Goal: Use online tool/utility: Use online tool/utility

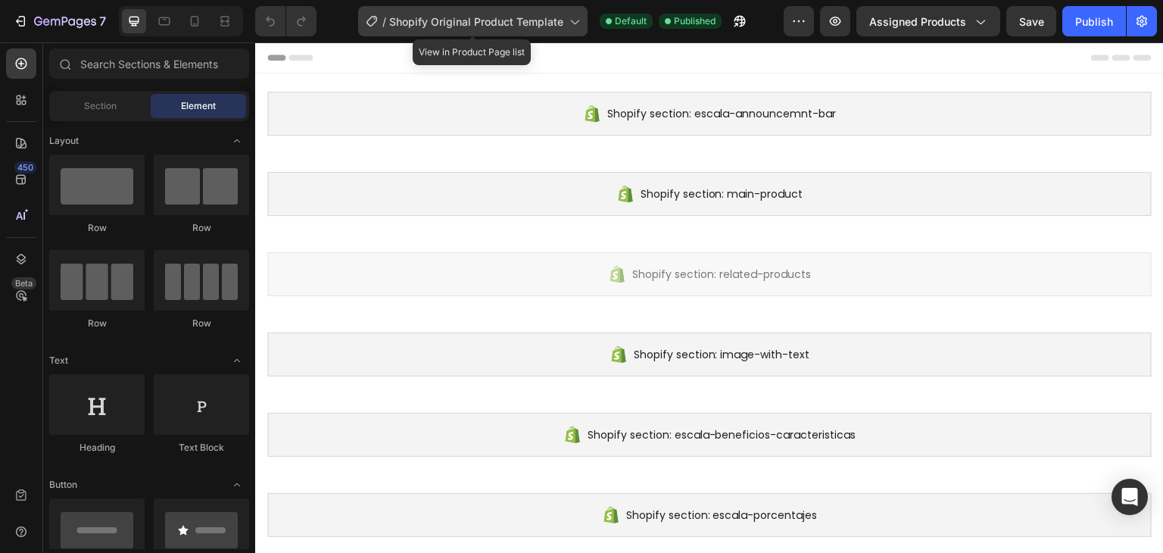
click at [507, 16] on span "Shopify Original Product Template" at bounding box center [476, 22] width 174 height 16
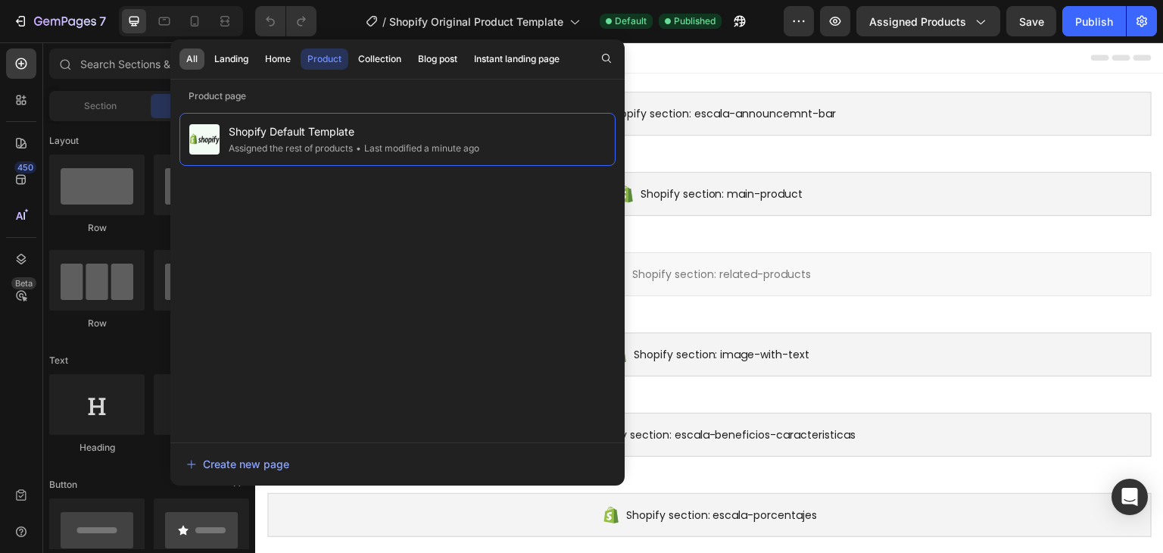
click at [207, 63] on button "All" at bounding box center [231, 58] width 48 height 21
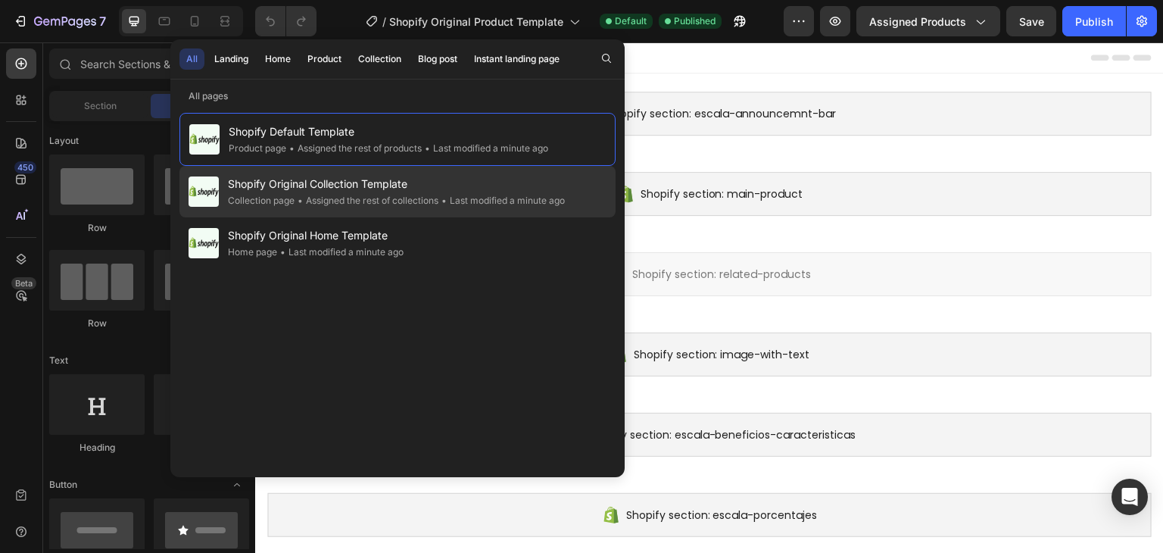
click at [321, 194] on div "• Assigned the rest of collections" at bounding box center [366, 200] width 144 height 15
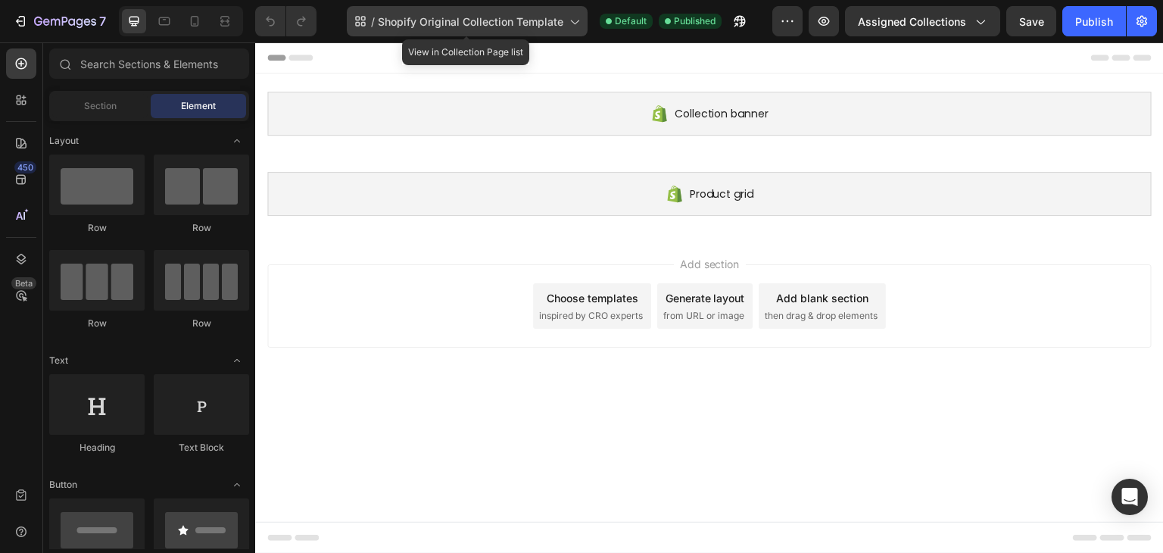
click at [514, 26] on span "Shopify Original Collection Template" at bounding box center [470, 22] width 185 height 16
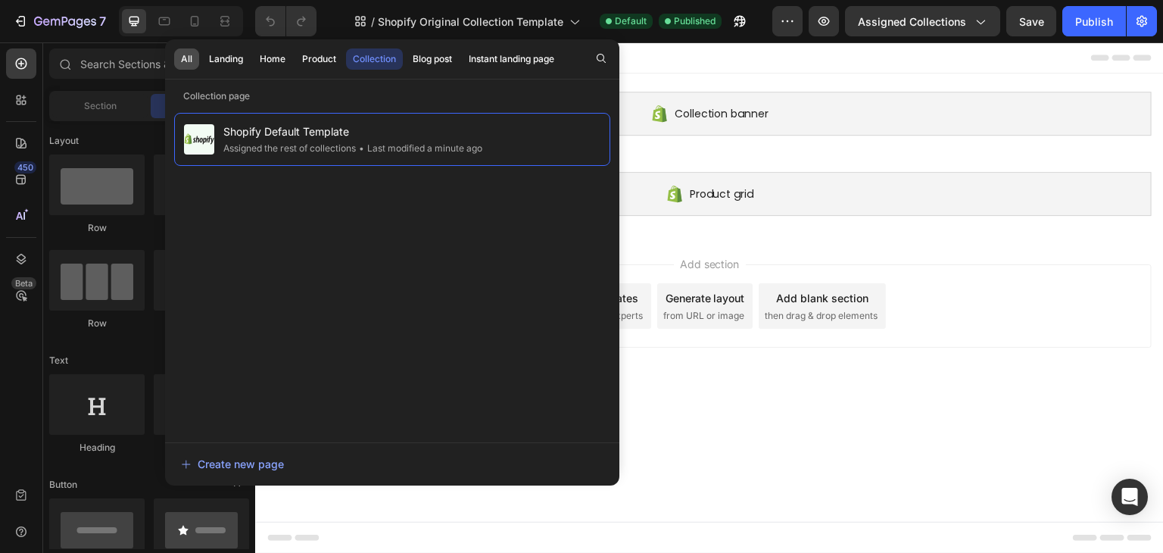
click at [181, 60] on div "All" at bounding box center [186, 59] width 11 height 14
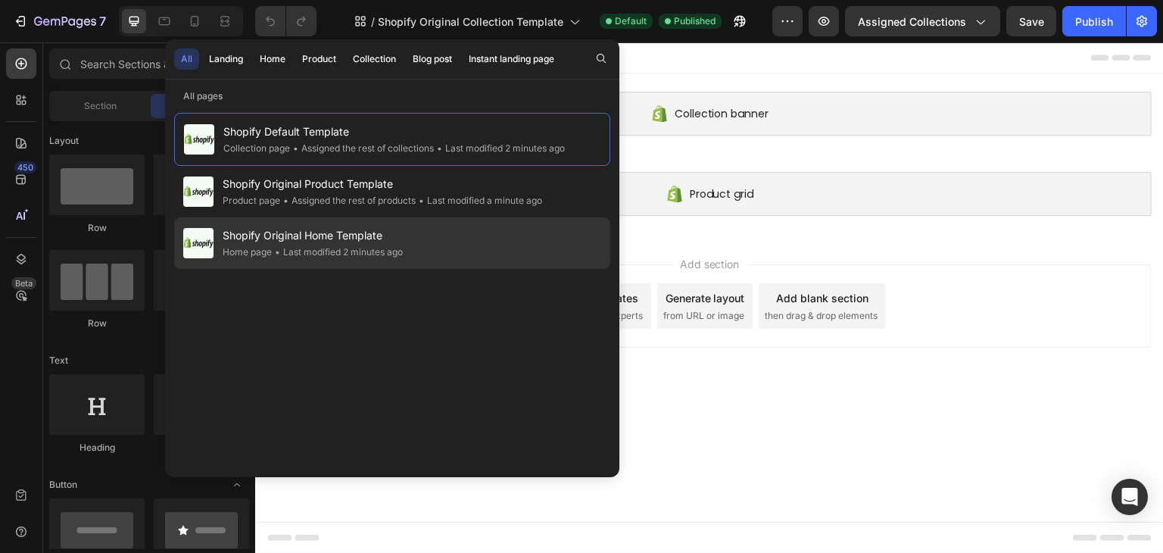
click at [400, 246] on div "• Last modified 2 minutes ago" at bounding box center [337, 252] width 131 height 15
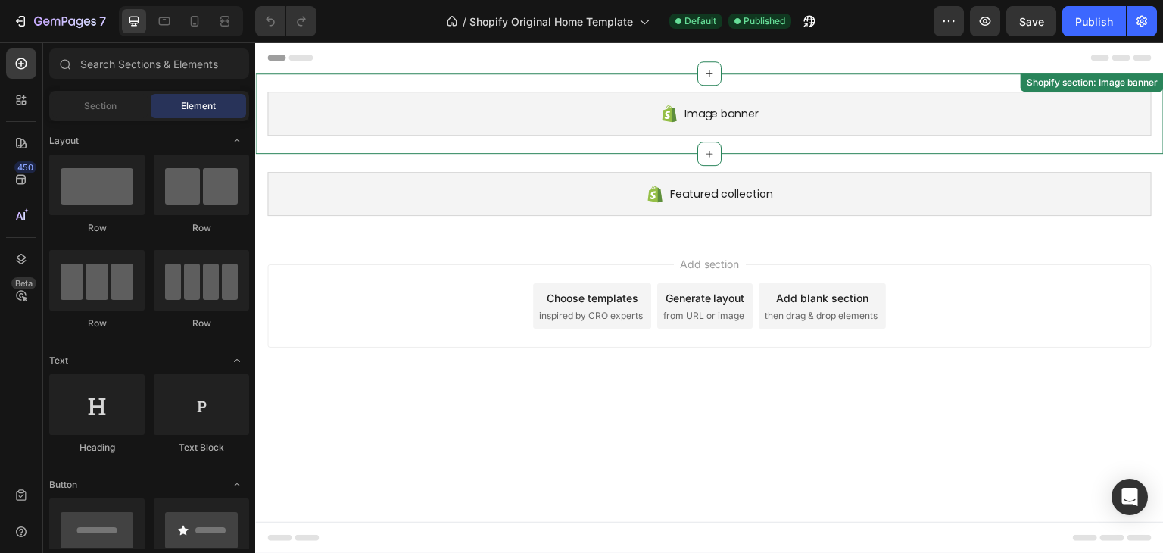
click at [864, 84] on div "Image banner Shopify section: Image banner" at bounding box center [709, 113] width 908 height 80
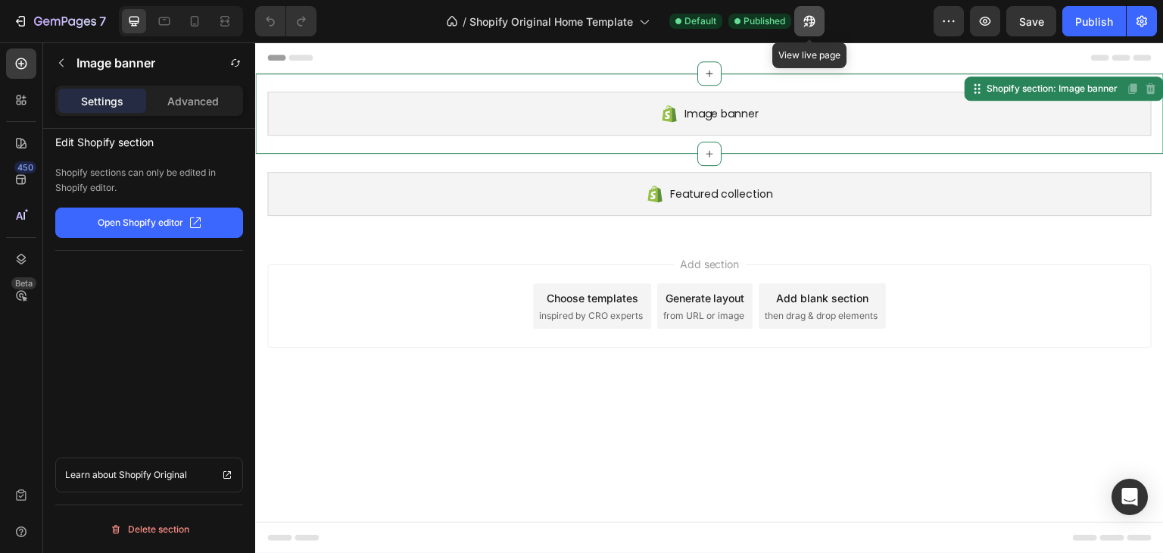
click at [806, 19] on icon "button" at bounding box center [809, 21] width 15 height 15
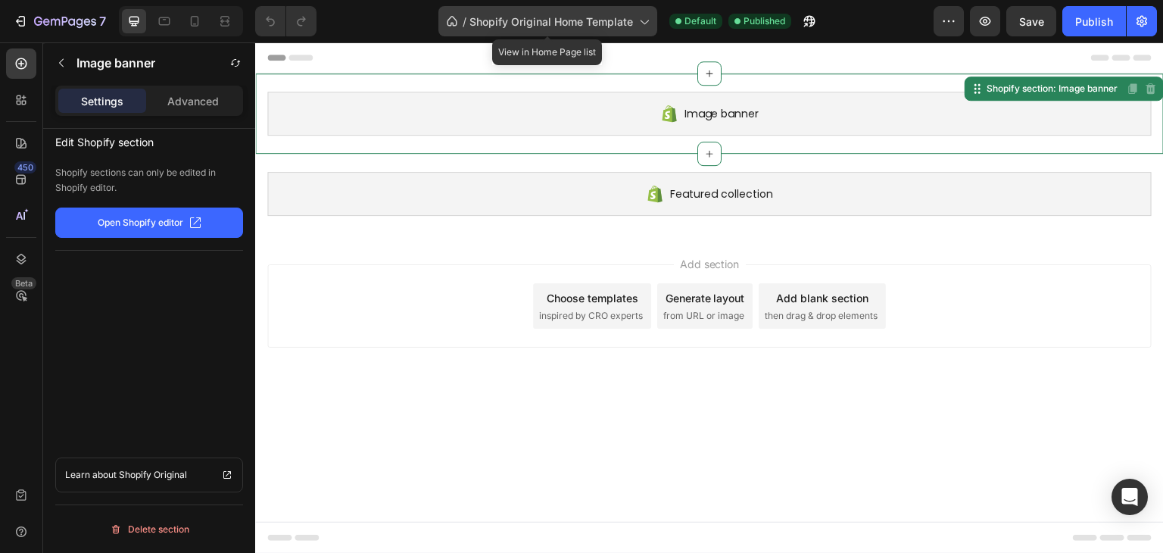
drag, startPoint x: 524, startPoint y: 28, endPoint x: 210, endPoint y: 1, distance: 315.3
click at [524, 28] on span "Shopify Original Home Template" at bounding box center [551, 22] width 164 height 16
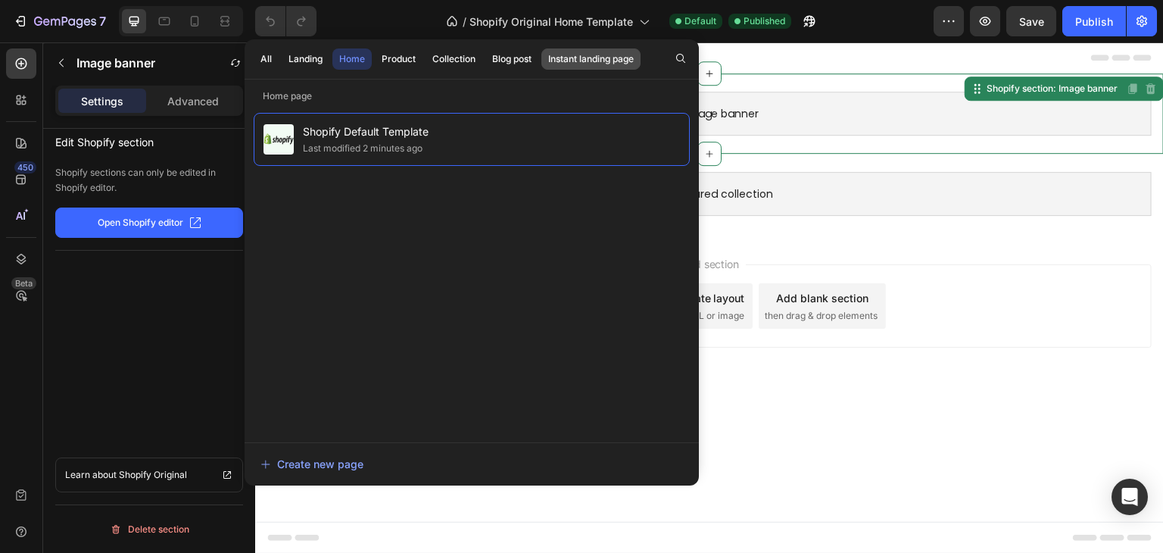
click at [559, 58] on div "Instant landing page" at bounding box center [591, 59] width 86 height 14
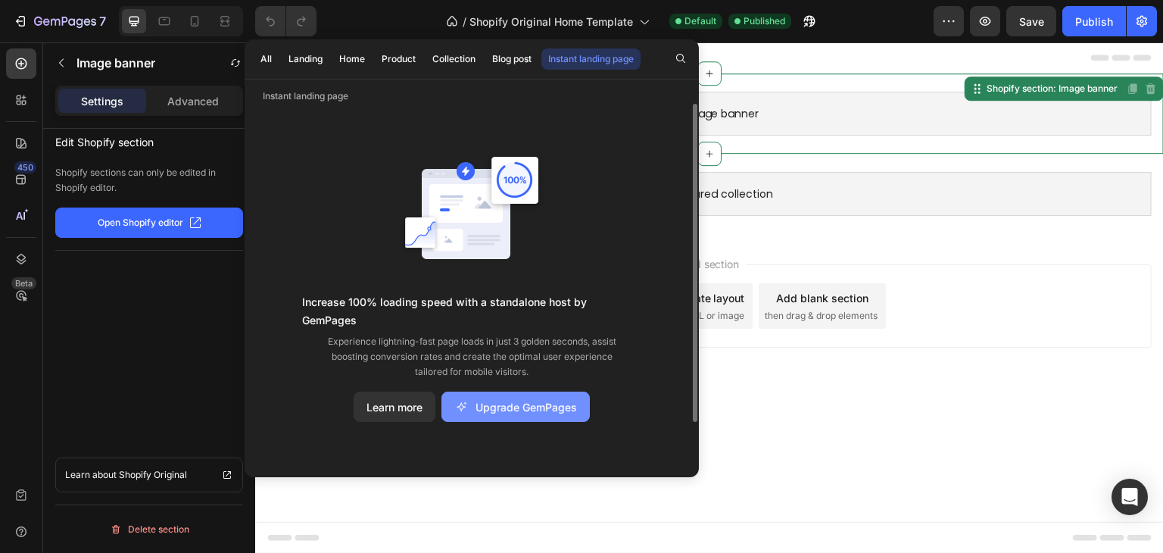
click at [511, 399] on div "Upgrade GemPages" at bounding box center [515, 407] width 123 height 16
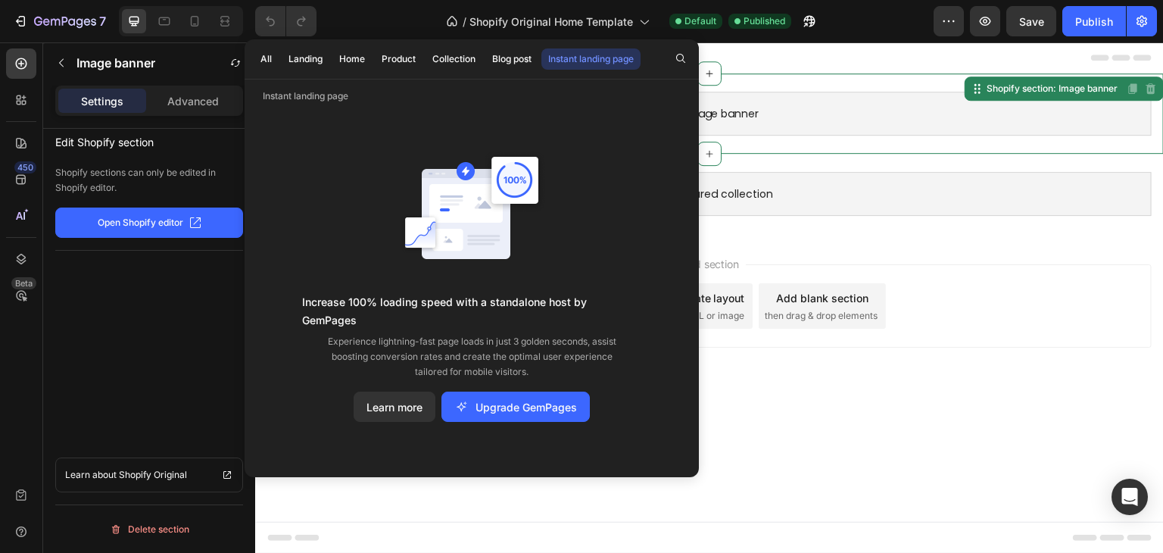
click at [846, 427] on body "Image banner Shopify section: Image banner Disabled. Please edit in Shopify Edi…" at bounding box center [709, 297] width 908 height 511
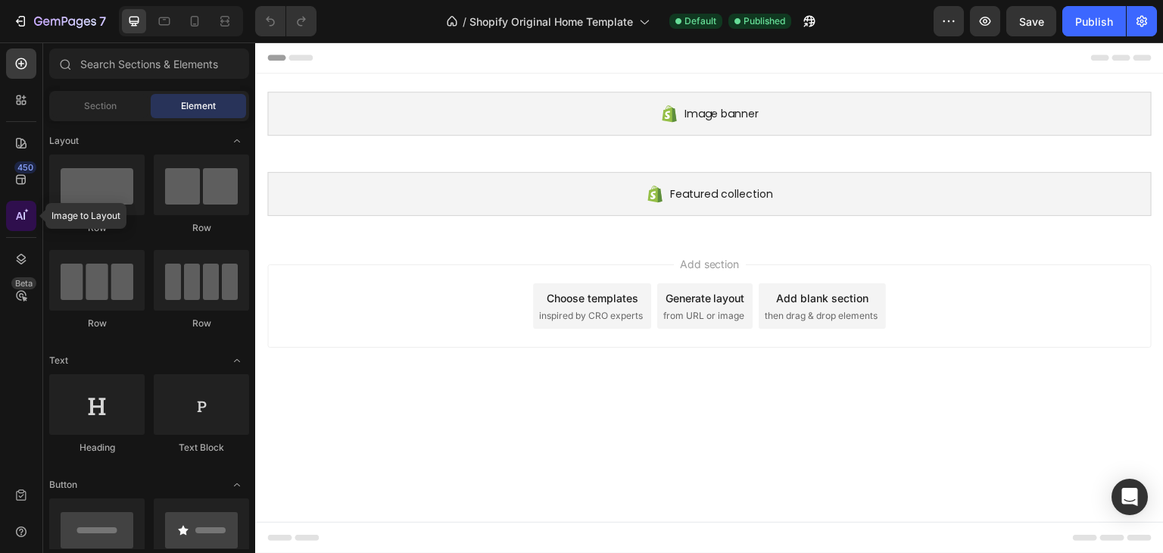
click at [15, 216] on icon at bounding box center [21, 215] width 15 height 15
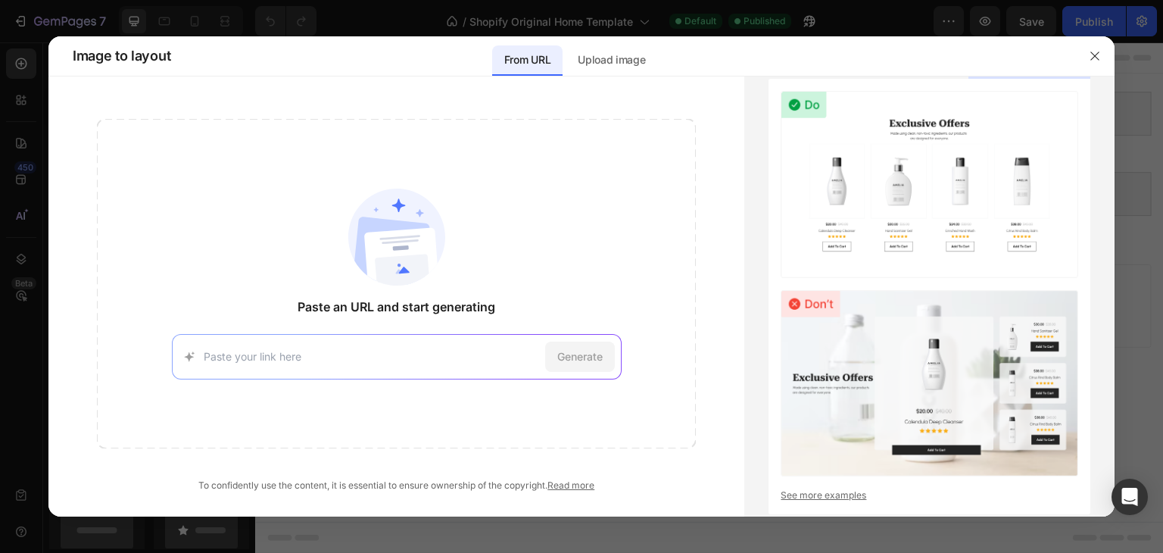
paste input "[URL][DOMAIN_NAME]"
type input "[URL][DOMAIN_NAME]"
click at [594, 351] on span "Generate" at bounding box center [579, 356] width 45 height 16
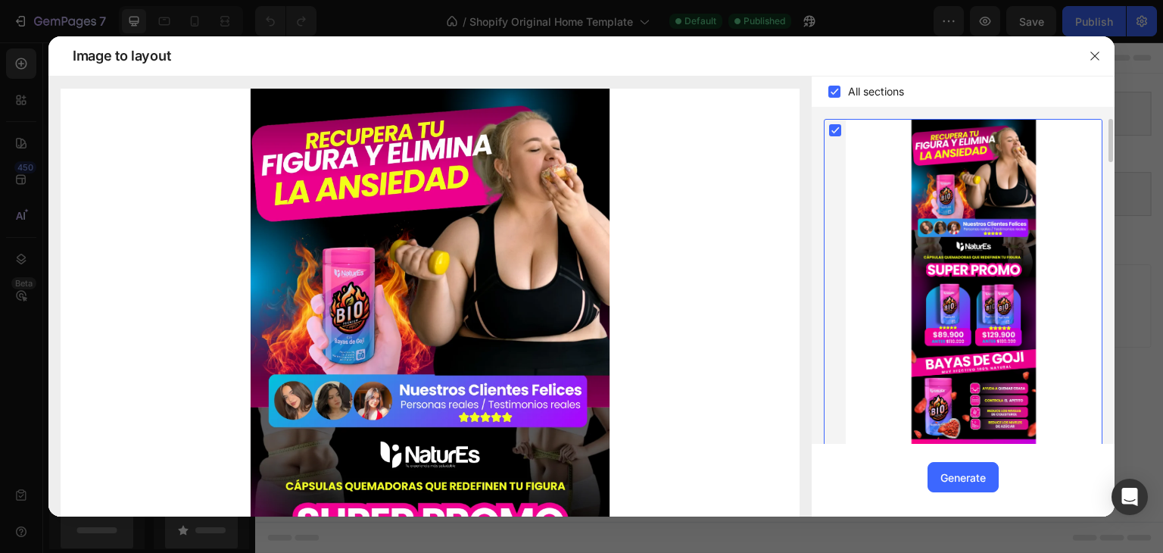
click at [994, 375] on div at bounding box center [974, 404] width 256 height 568
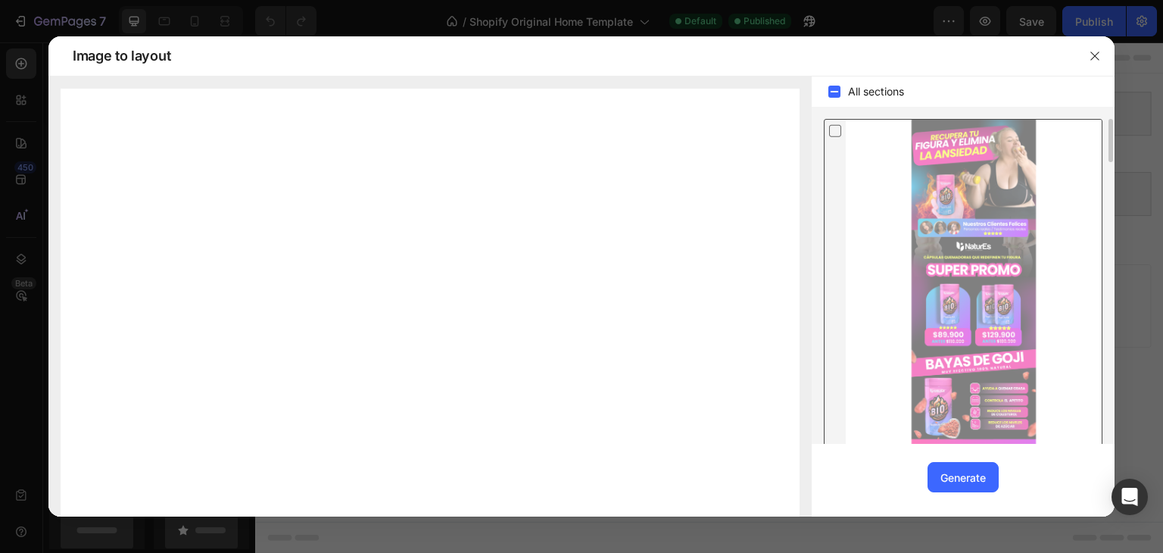
click at [1014, 319] on div at bounding box center [974, 404] width 256 height 568
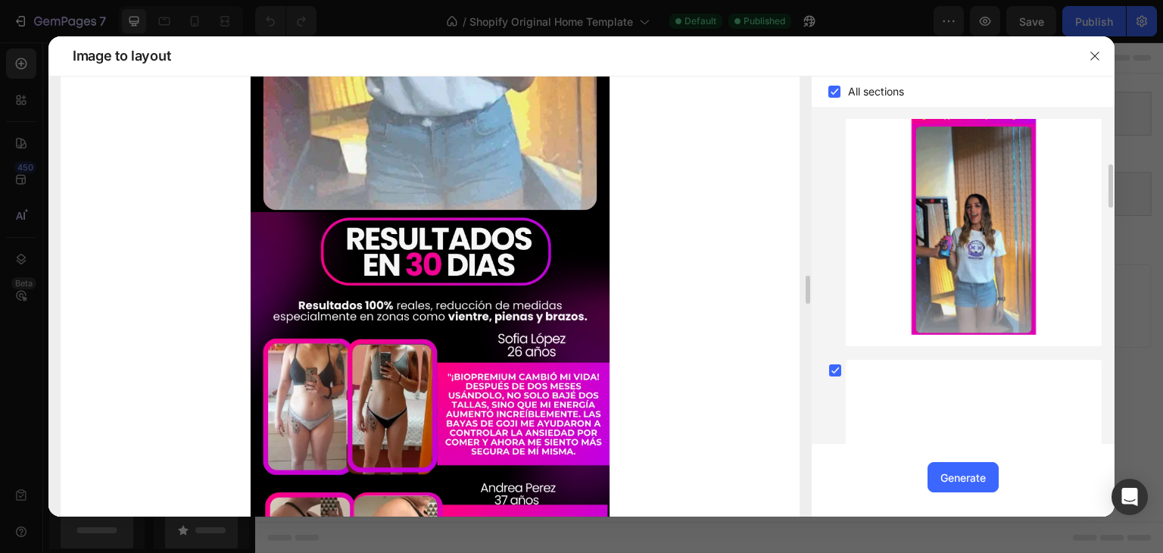
scroll to position [3407, 0]
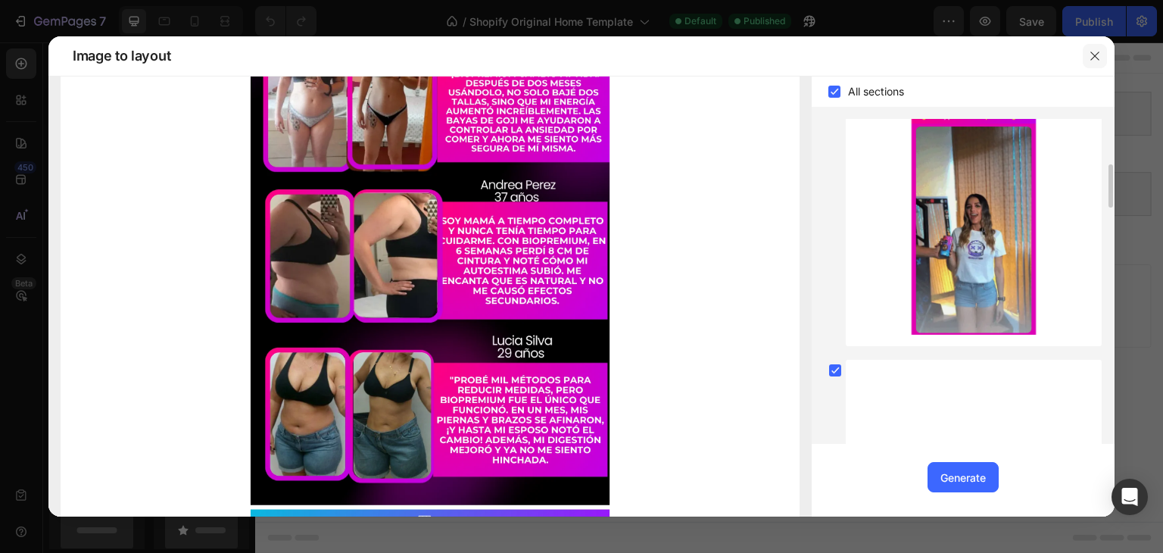
click at [1096, 55] on icon "button" at bounding box center [1094, 55] width 8 height 8
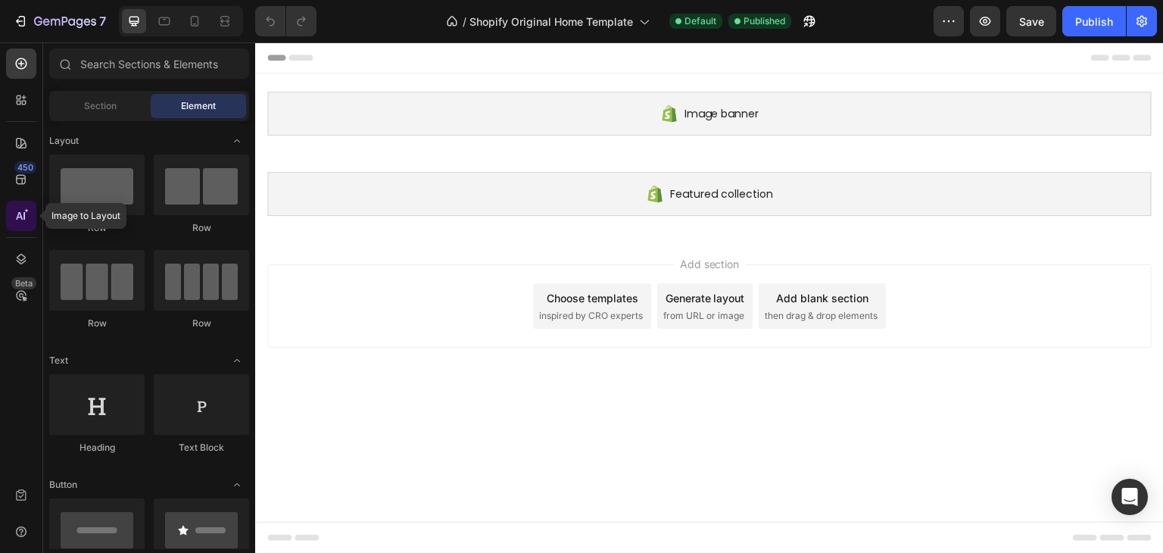
click at [27, 229] on div at bounding box center [21, 216] width 30 height 30
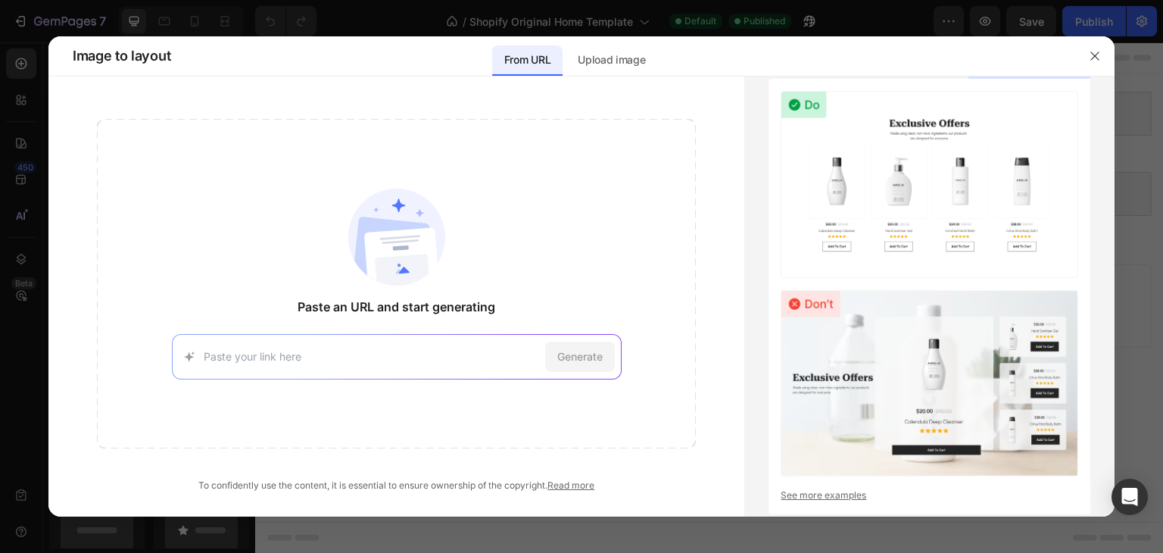
click at [303, 364] on div "Generate" at bounding box center [397, 356] width 450 height 45
click at [351, 350] on input at bounding box center [371, 356] width 335 height 16
paste input "[URL][DOMAIN_NAME]"
type input "[URL][DOMAIN_NAME]"
click at [575, 353] on span "Generate" at bounding box center [579, 356] width 45 height 16
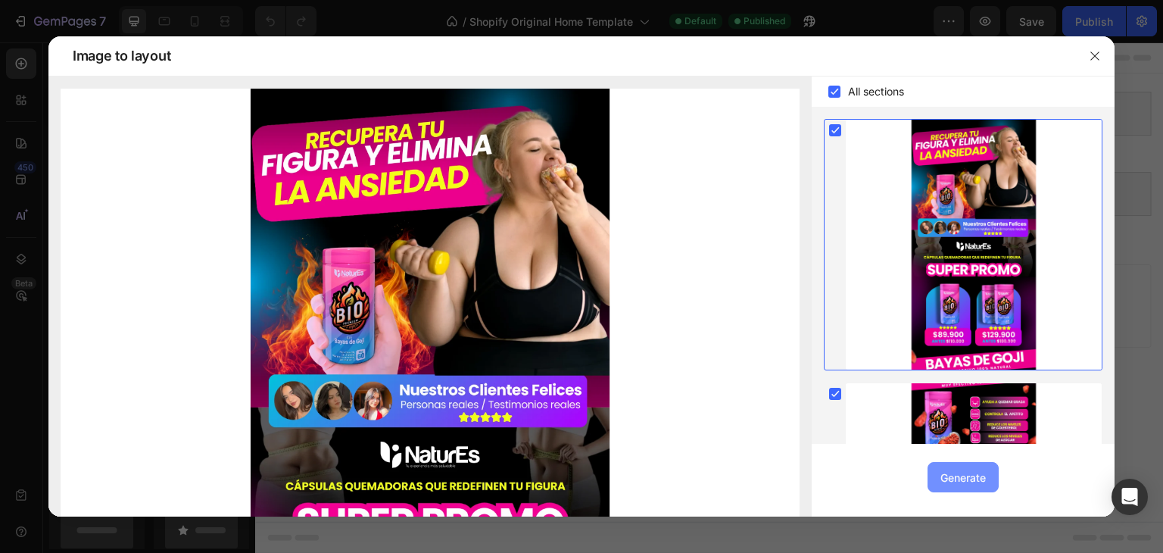
click at [959, 476] on div "Generate" at bounding box center [962, 477] width 45 height 16
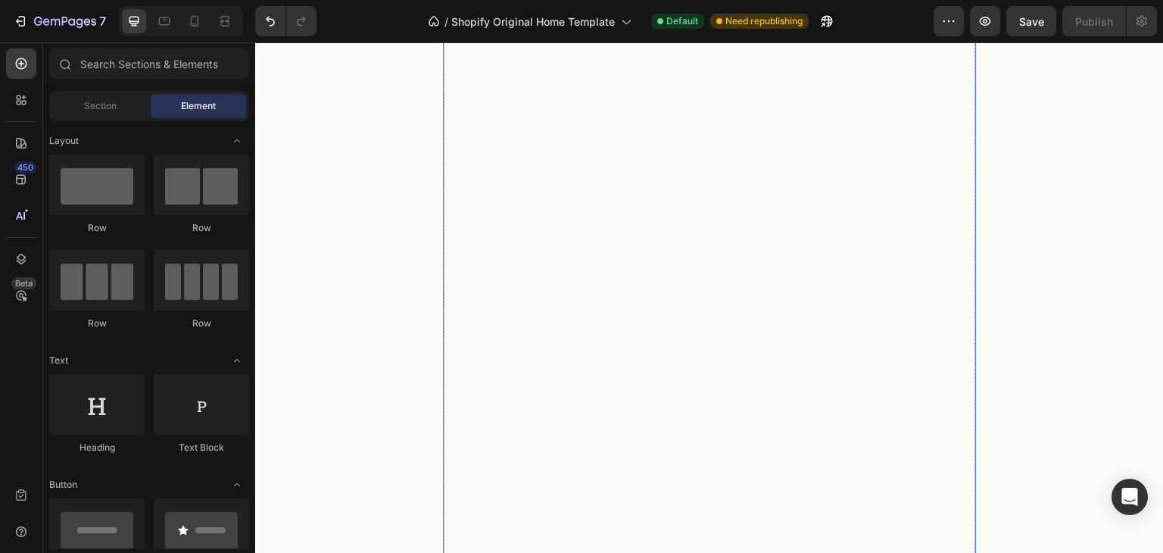
scroll to position [76, 0]
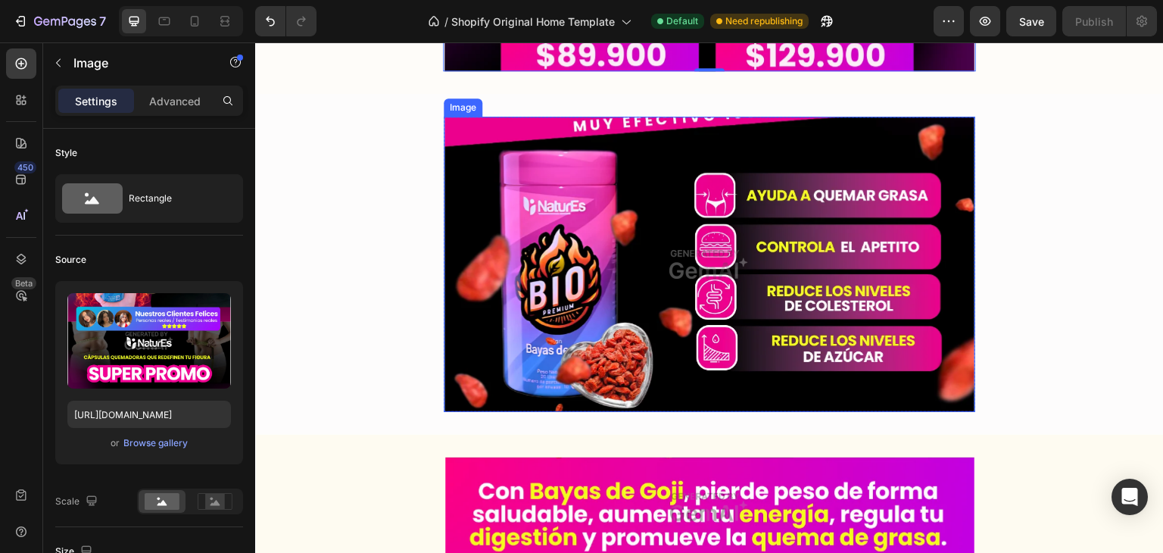
click at [749, 293] on img at bounding box center [709, 264] width 531 height 295
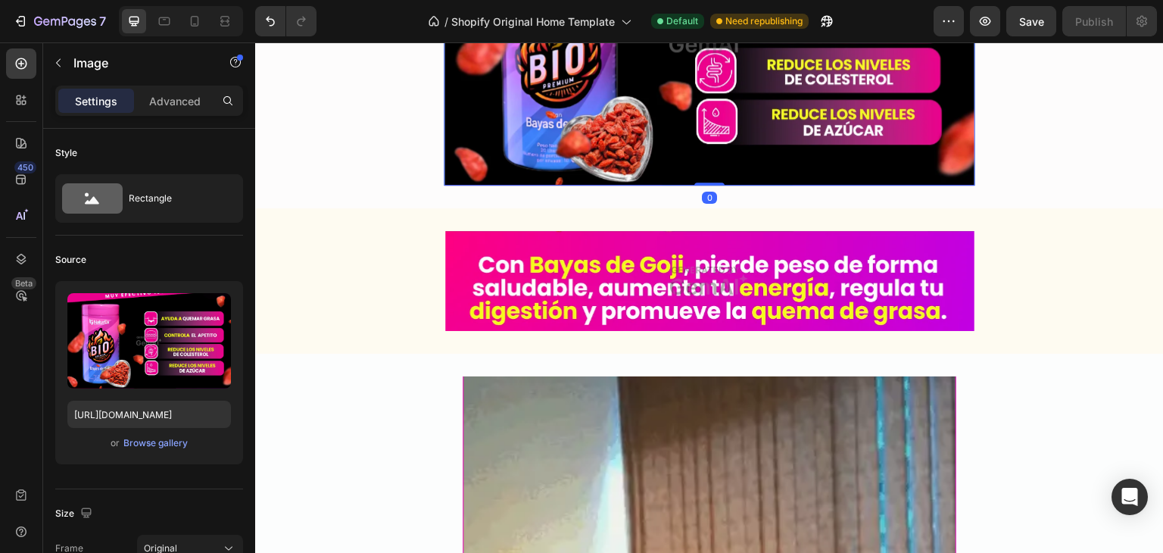
scroll to position [1211, 0]
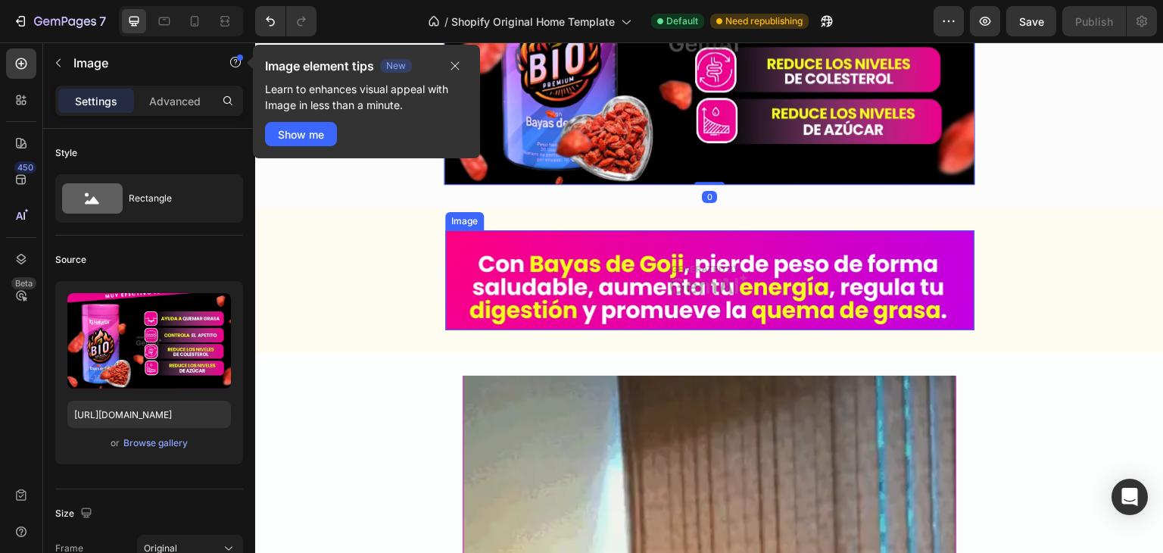
click at [700, 273] on img at bounding box center [709, 280] width 529 height 100
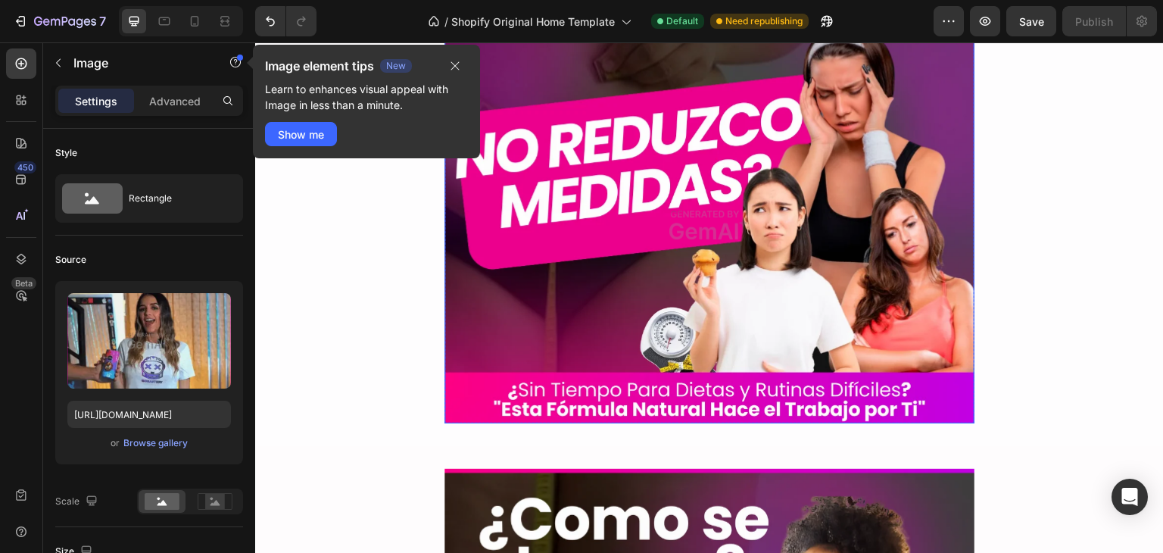
click at [740, 296] on img at bounding box center [709, 224] width 530 height 397
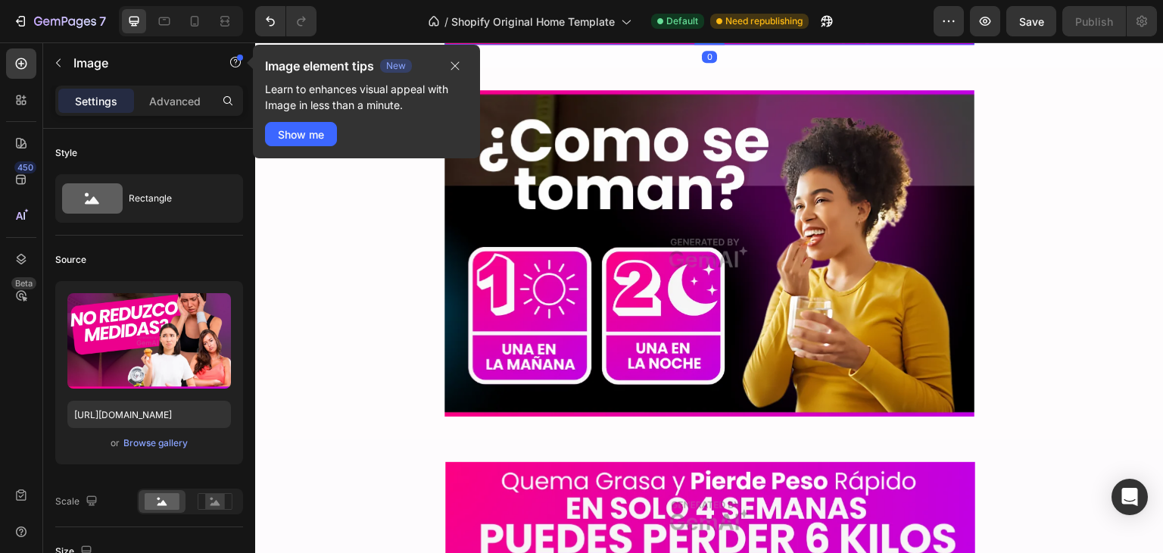
click at [740, 296] on img at bounding box center [709, 253] width 531 height 326
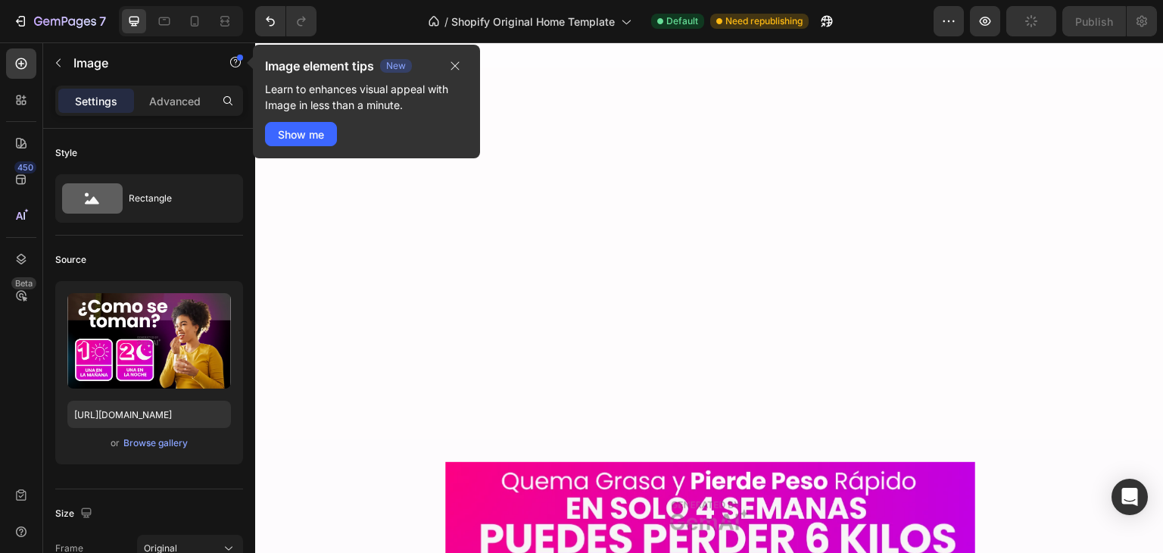
scroll to position [3255, 0]
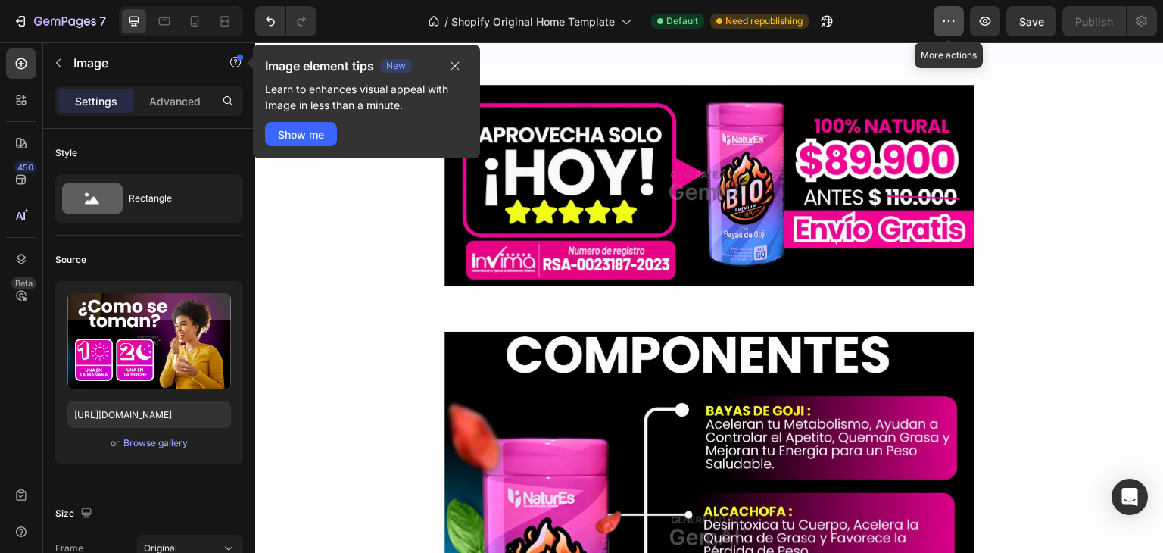
click at [940, 26] on button "button" at bounding box center [948, 21] width 30 height 30
click at [890, 24] on div "/ Shopify Original Home Template Default Need republishing" at bounding box center [631, 21] width 605 height 30
click at [973, 26] on button "button" at bounding box center [985, 21] width 30 height 30
click at [939, 23] on button "button" at bounding box center [948, 21] width 30 height 30
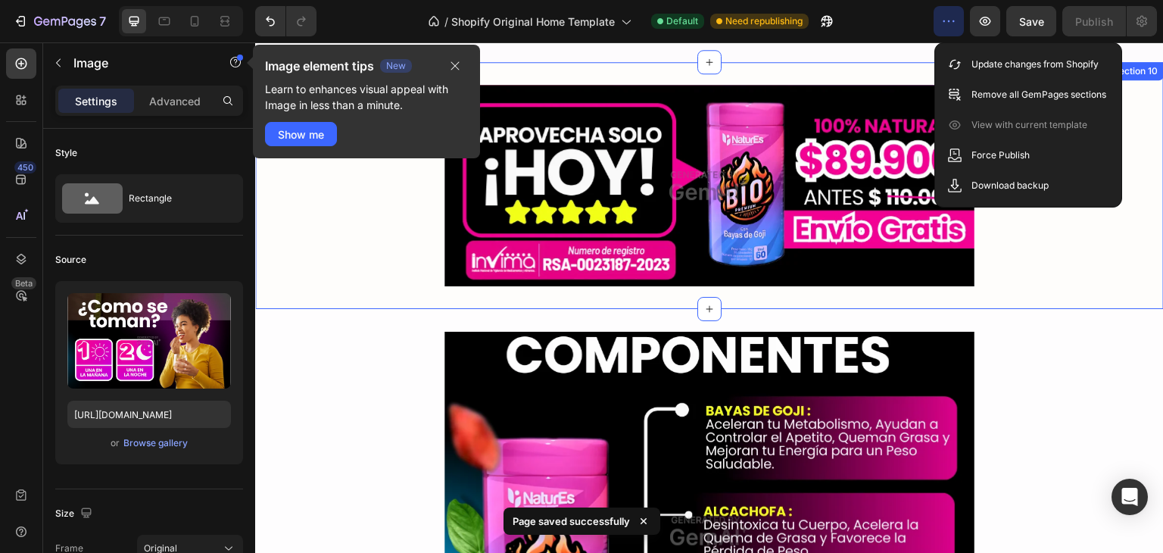
click at [346, 283] on div "Image Row" at bounding box center [709, 185] width 908 height 201
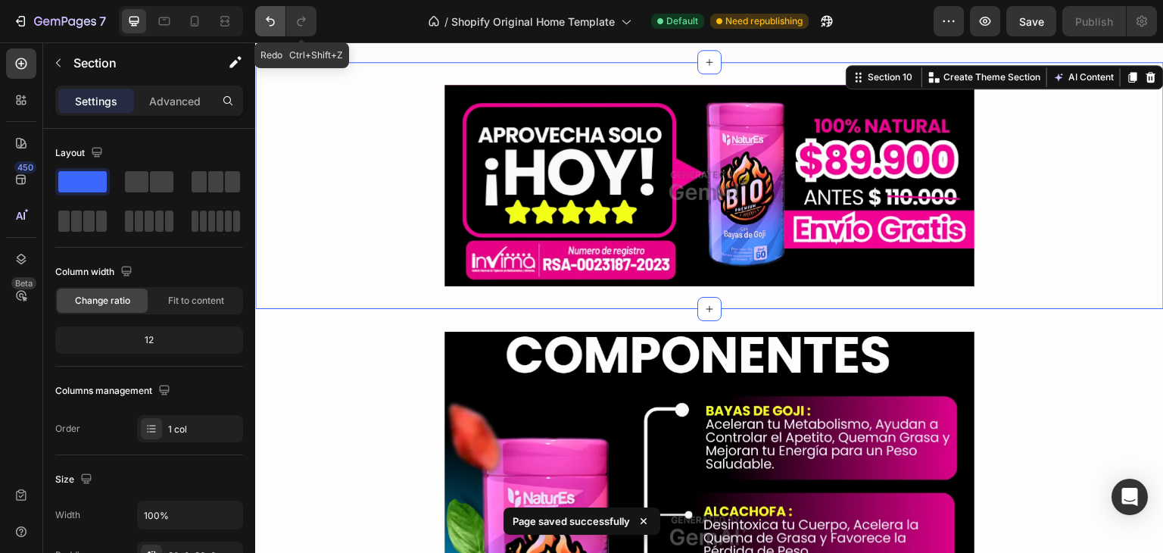
click at [268, 23] on icon "Undo/Redo" at bounding box center [270, 21] width 15 height 15
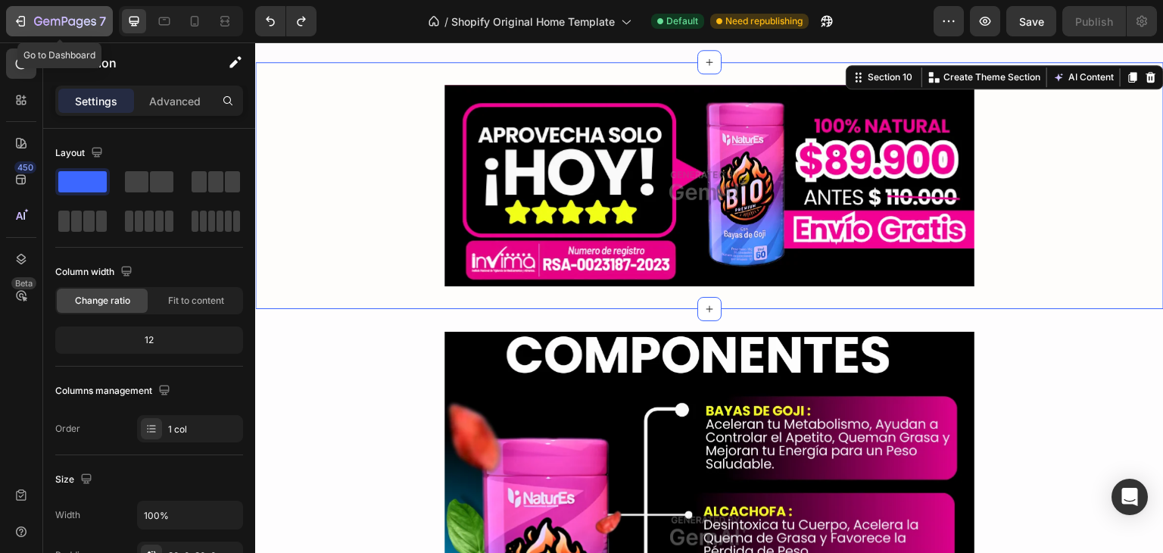
click at [55, 19] on icon "button" at bounding box center [55, 22] width 9 height 7
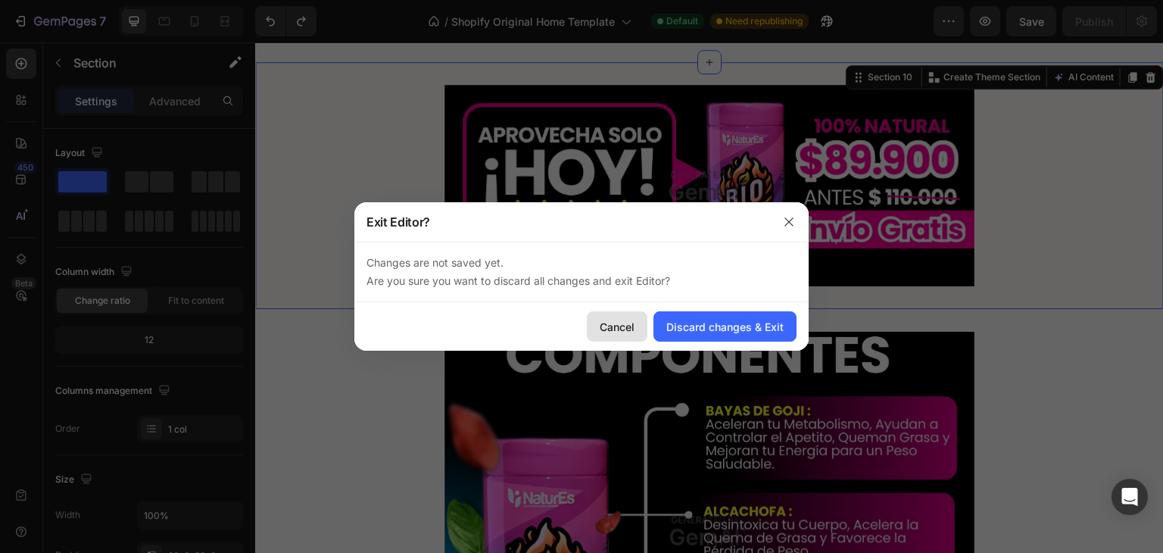
click at [617, 329] on div "Cancel" at bounding box center [617, 327] width 35 height 16
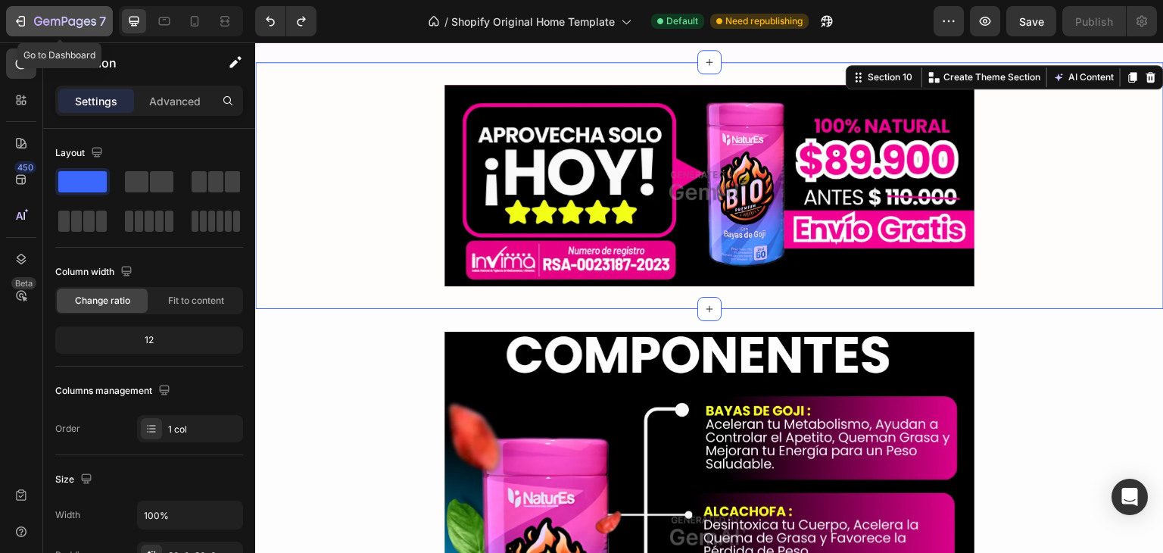
click at [29, 31] on button "7" at bounding box center [59, 21] width 107 height 30
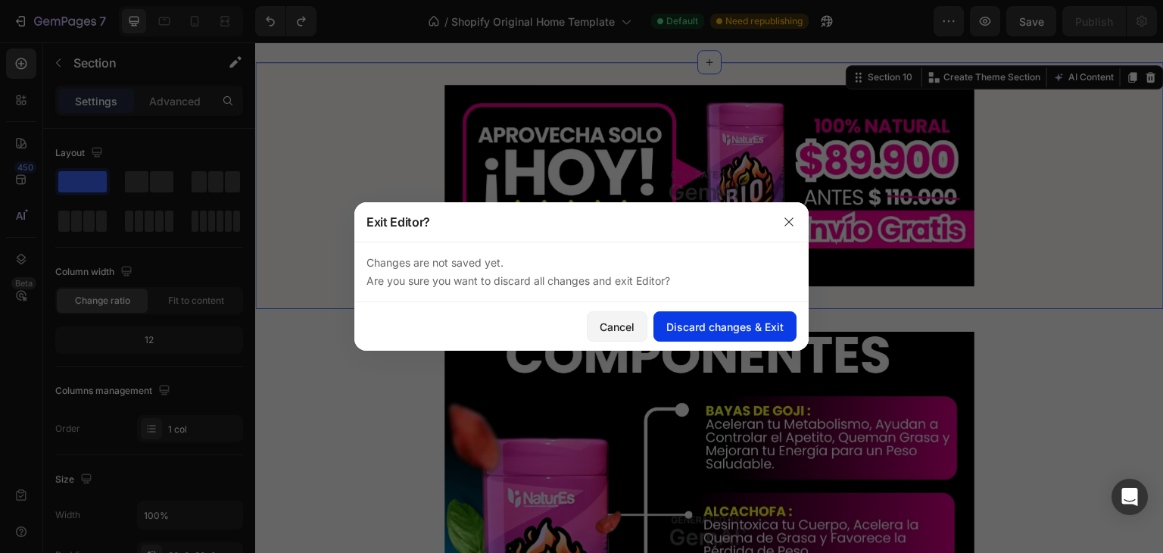
click at [709, 321] on div "Discard changes & Exit" at bounding box center [724, 327] width 117 height 16
